Goal: Check status: Check status

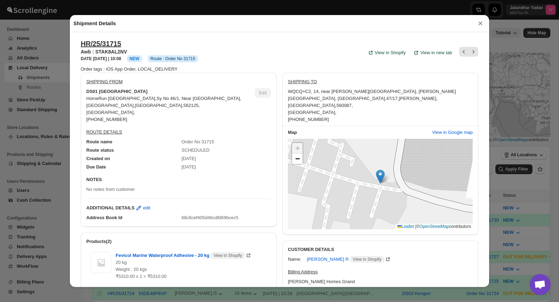
scroll to position [131, 0]
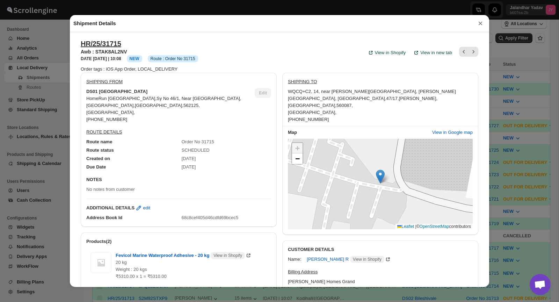
click at [482, 24] on button "×" at bounding box center [480, 24] width 10 height 10
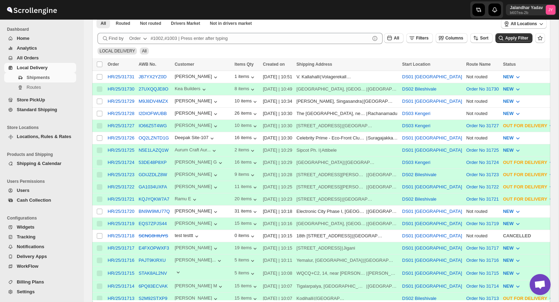
scroll to position [0, 0]
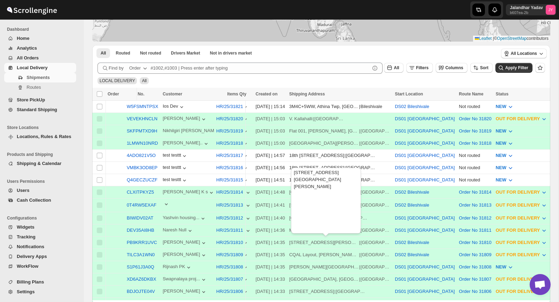
scroll to position [102, 0]
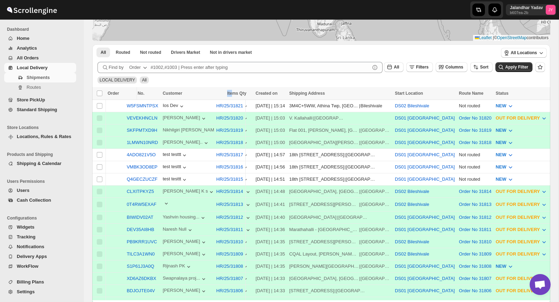
drag, startPoint x: 226, startPoint y: 94, endPoint x: 177, endPoint y: 97, distance: 48.6
click at [177, 97] on tr "Select all shipments Order AWB No. Customer Items Qty Created on Shipping Addre…" at bounding box center [465, 93] width 770 height 13
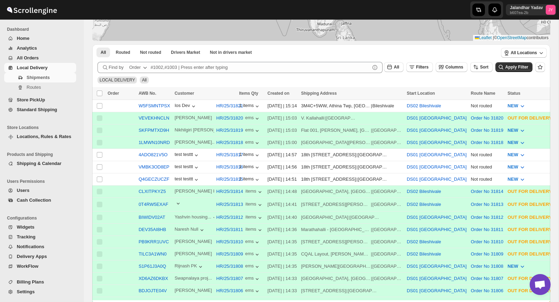
click at [268, 82] on div "LOCAL DELIVERY All" at bounding box center [320, 76] width 450 height 13
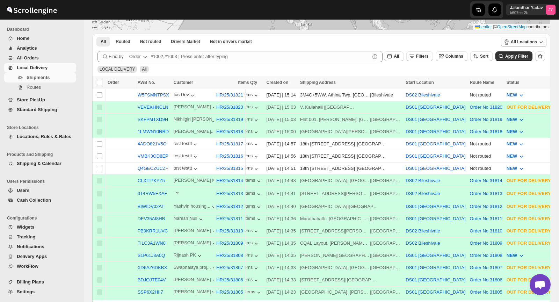
scroll to position [114, 0]
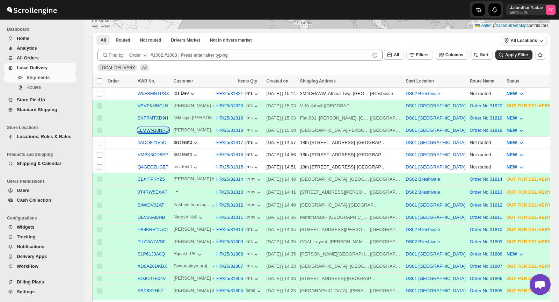
click at [159, 131] on button "1LMWN10NRD" at bounding box center [153, 129] width 31 height 5
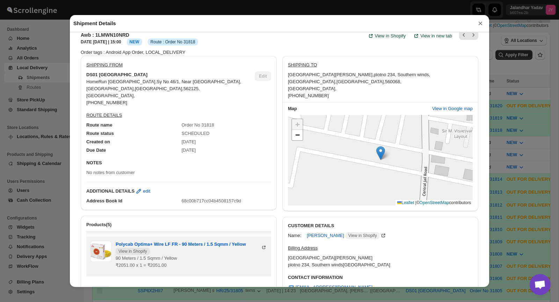
scroll to position [0, 0]
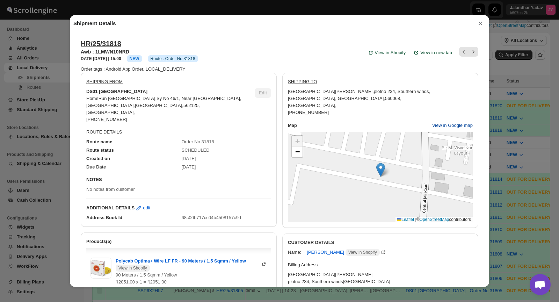
click at [453, 124] on span "View in Google map" at bounding box center [452, 125] width 41 height 7
